Goal: Entertainment & Leisure: Browse casually

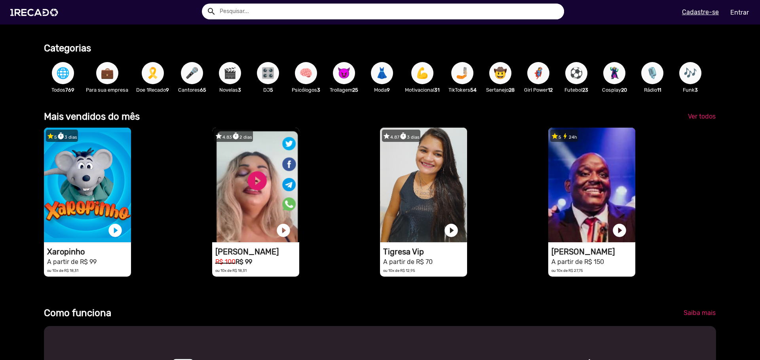
scroll to position [0, 2262]
click at [706, 120] on span "Ver todos" at bounding box center [702, 117] width 28 height 8
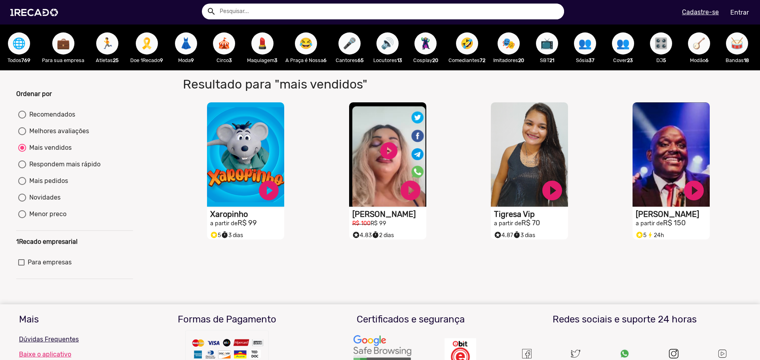
click at [553, 44] on span "📺" at bounding box center [546, 43] width 13 height 22
radio input "true"
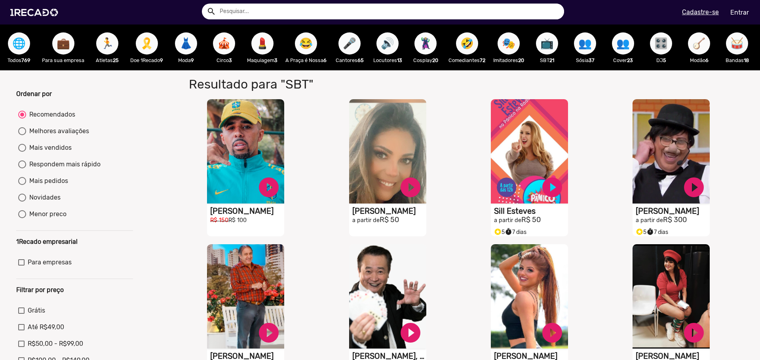
click at [432, 47] on span "🦹🏼‍♀️" at bounding box center [425, 43] width 13 height 22
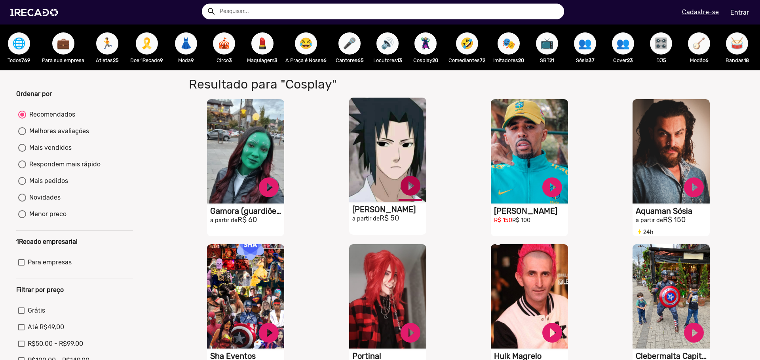
click at [409, 191] on link "play_circle_filled" at bounding box center [410, 186] width 24 height 24
click at [410, 191] on link "pause_circle" at bounding box center [410, 186] width 24 height 24
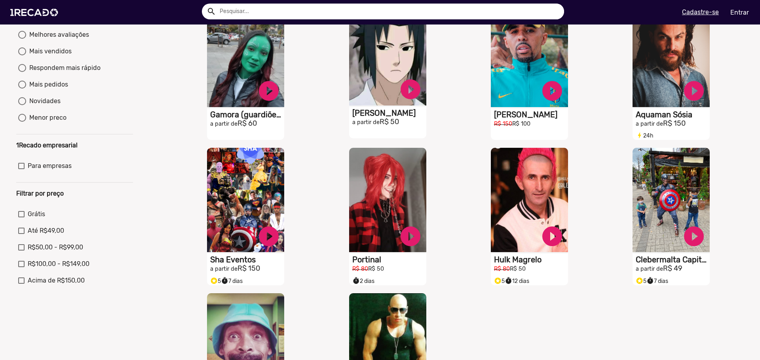
scroll to position [79, 0]
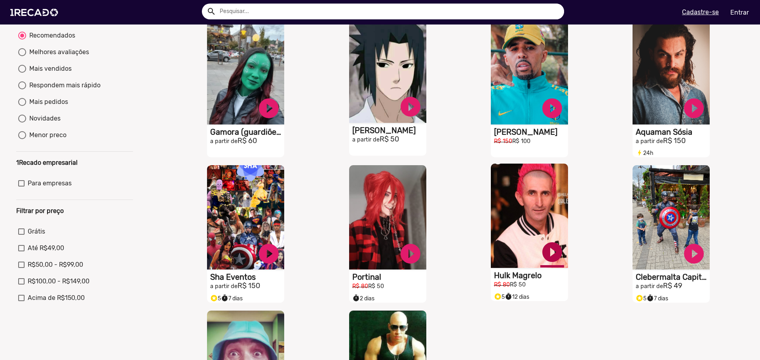
click at [555, 262] on link "play_circle_filled" at bounding box center [552, 253] width 24 height 24
click at [552, 262] on link "pause_circle" at bounding box center [552, 253] width 24 height 24
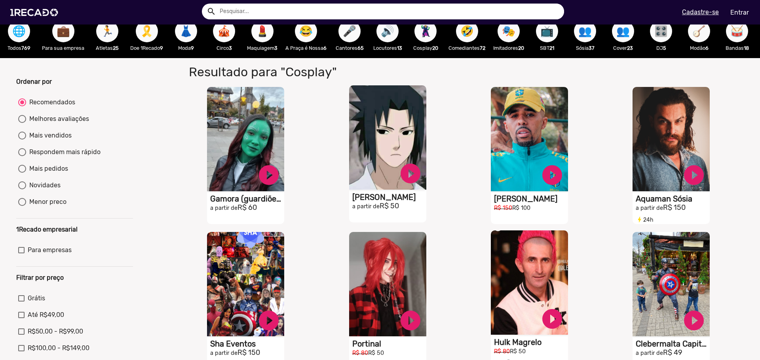
scroll to position [0, 0]
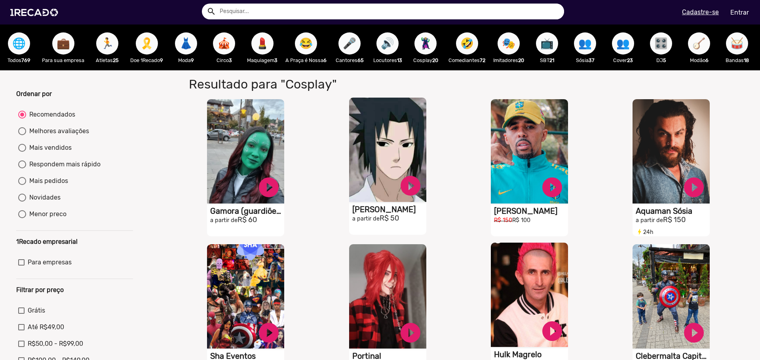
click at [109, 50] on span "🏃" at bounding box center [107, 43] width 13 height 22
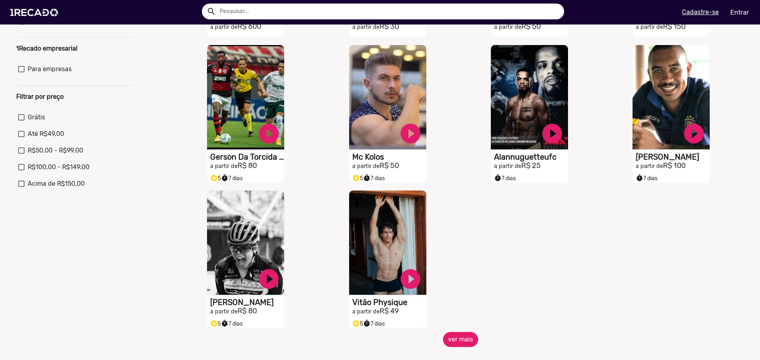
scroll to position [237, 0]
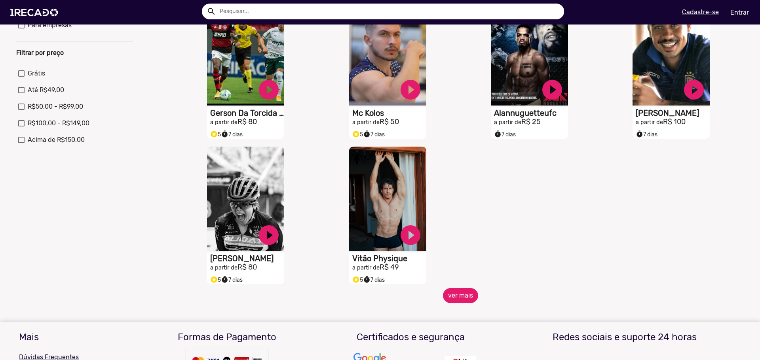
click at [464, 304] on button "ver mais" at bounding box center [460, 295] width 35 height 15
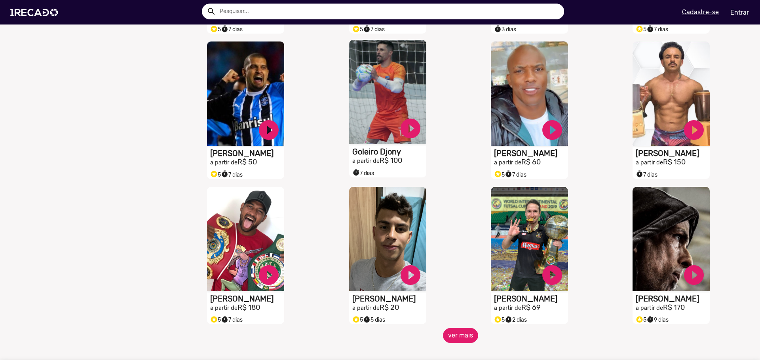
scroll to position [514, 0]
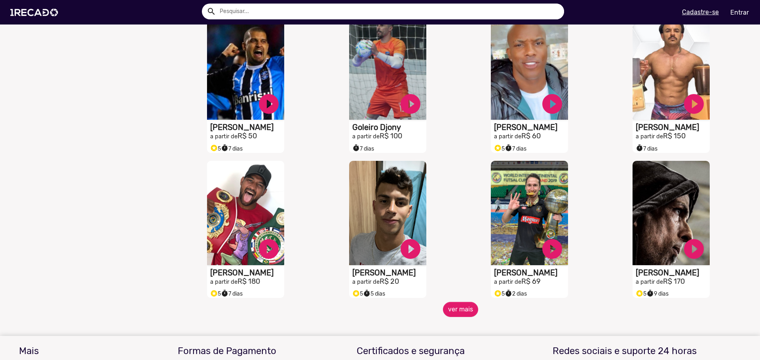
click at [455, 303] on div "S1RECADO vídeos dedicados para fãs e empresas play_circle_filled [PERSON_NAME] …" at bounding box center [390, 230] width 142 height 146
click at [461, 316] on button "ver mais" at bounding box center [460, 309] width 35 height 15
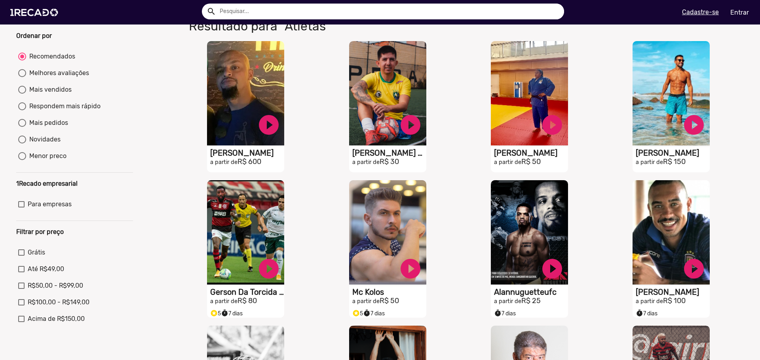
scroll to position [40, 0]
